Goal: Check status: Check status

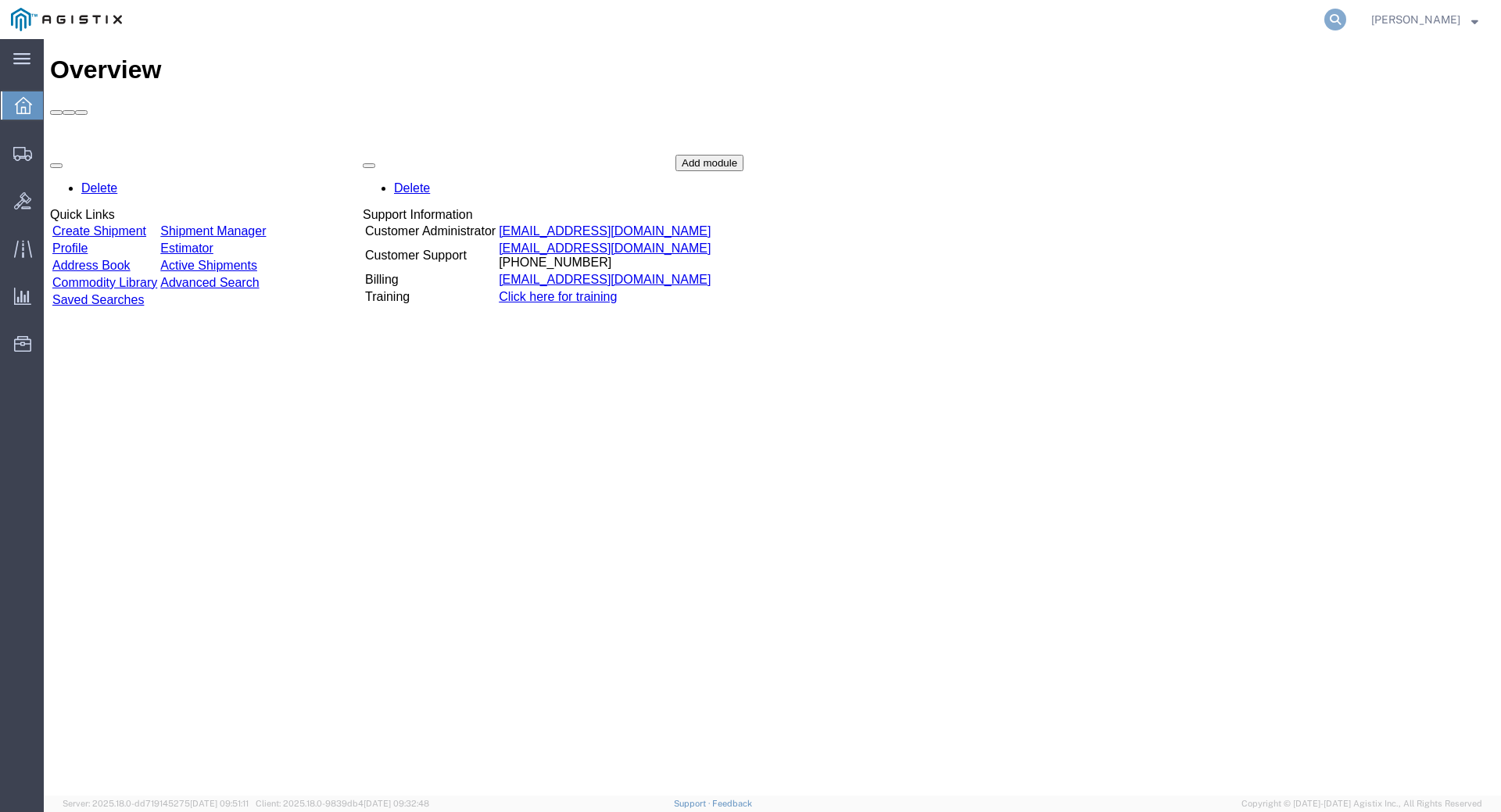
click at [1346, 17] on icon at bounding box center [1335, 19] width 22 height 22
click at [1028, 22] on input "search" at bounding box center [1087, 20] width 475 height 38
type input "393095231412"
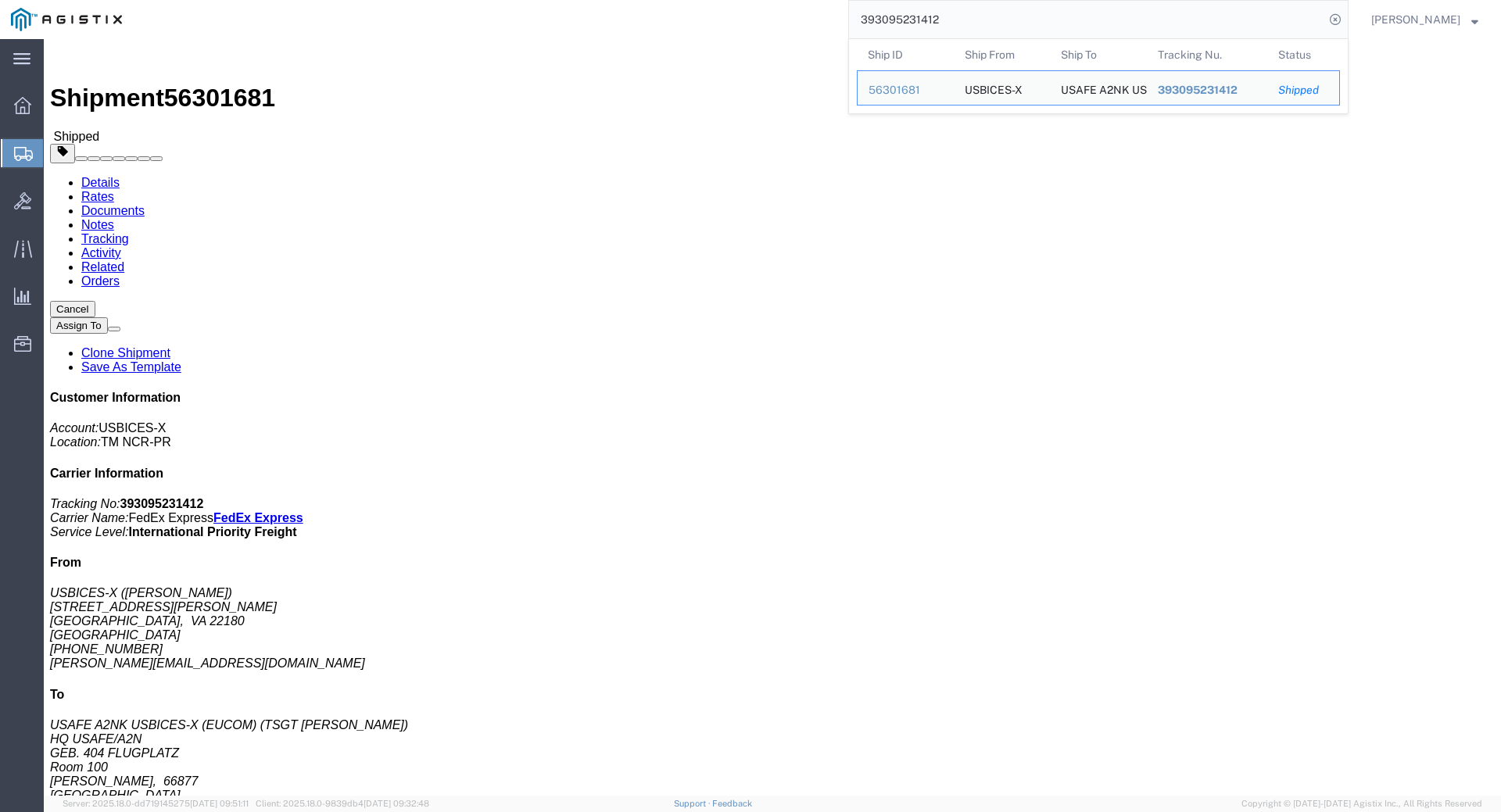
click div "Leg 1 - Air"
